Goal: Information Seeking & Learning: Check status

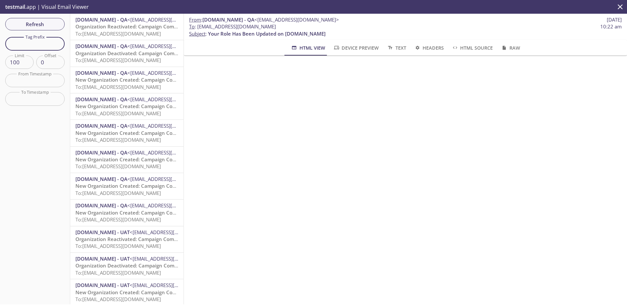
click at [37, 39] on input "text" at bounding box center [34, 43] width 59 height 13
paste input "2025092511335309"
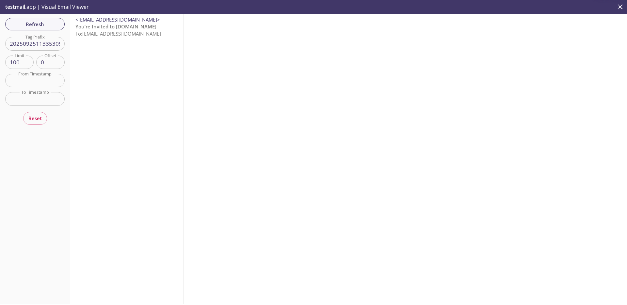
click at [125, 33] on span "To: [EMAIL_ADDRESS][DOMAIN_NAME]" at bounding box center [118, 33] width 86 height 7
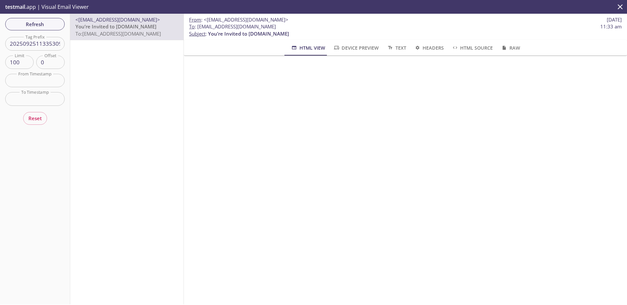
click at [37, 47] on input "2025092511335309" at bounding box center [34, 43] width 59 height 13
paste input "20119"
type input "2025092512011909"
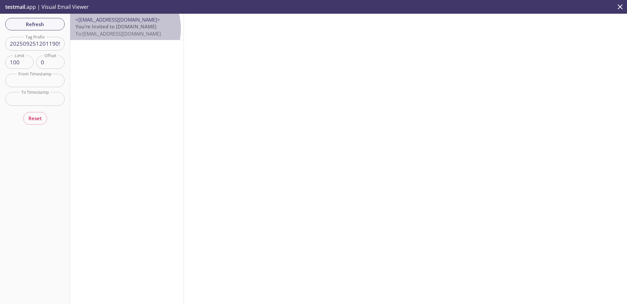
click at [121, 29] on span "You’re Invited to [DOMAIN_NAME]" at bounding box center [115, 26] width 81 height 7
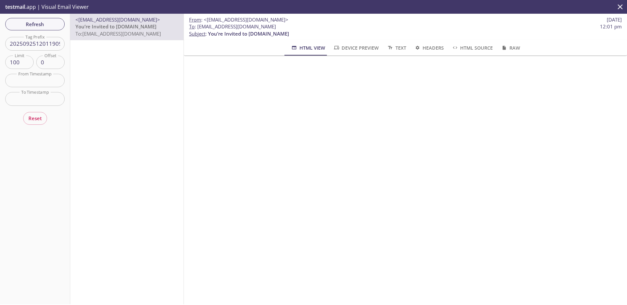
click at [52, 43] on input "2025092512011909" at bounding box center [34, 43] width 59 height 13
click at [136, 77] on div "<[EMAIL_ADDRESS][DOMAIN_NAME]> You’re Invited to [DOMAIN_NAME] To: [EMAIL_ADDRE…" at bounding box center [127, 159] width 114 height 291
click at [45, 26] on span "Refresh" at bounding box center [34, 24] width 49 height 8
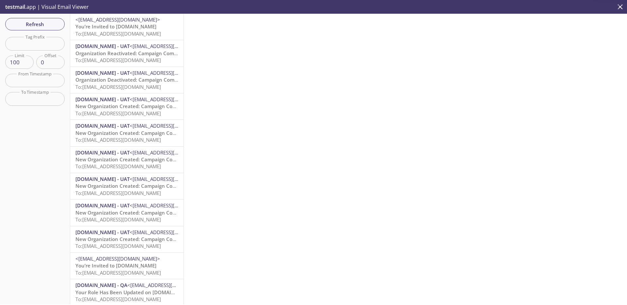
click at [134, 28] on span "You’re Invited to [DOMAIN_NAME]" at bounding box center [115, 26] width 81 height 7
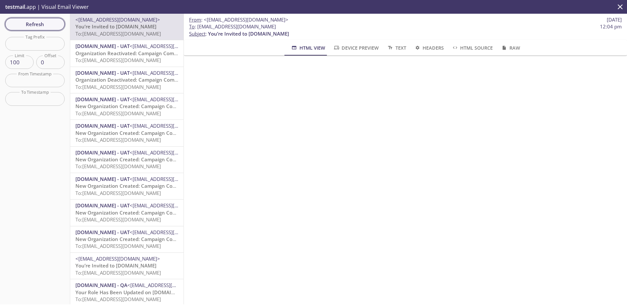
click at [48, 27] on span "Refresh" at bounding box center [34, 24] width 49 height 8
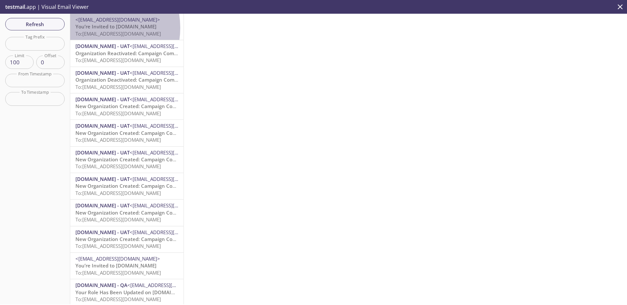
click at [96, 28] on span "You’re Invited to [DOMAIN_NAME]" at bounding box center [115, 26] width 81 height 7
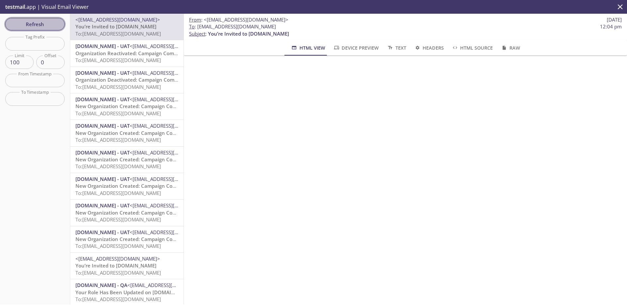
click at [37, 25] on span "Refresh" at bounding box center [34, 24] width 49 height 8
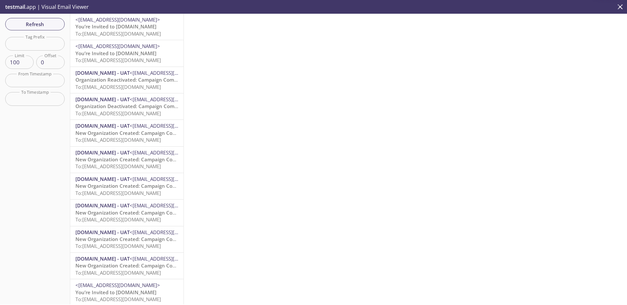
click at [115, 32] on span "To: [EMAIL_ADDRESS][DOMAIN_NAME]" at bounding box center [118, 33] width 86 height 7
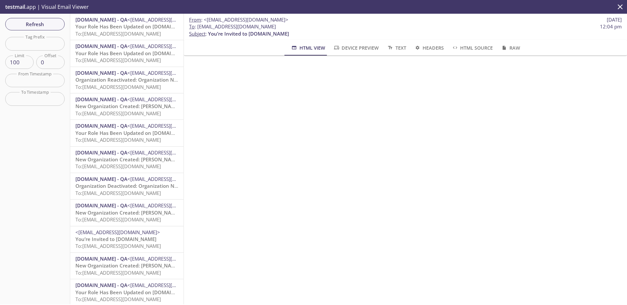
click at [49, 41] on input "text" at bounding box center [34, 43] width 59 height 13
paste input "5092510085909"
type input "5092510085909"
